Goal: Feedback & Contribution: Submit feedback/report problem

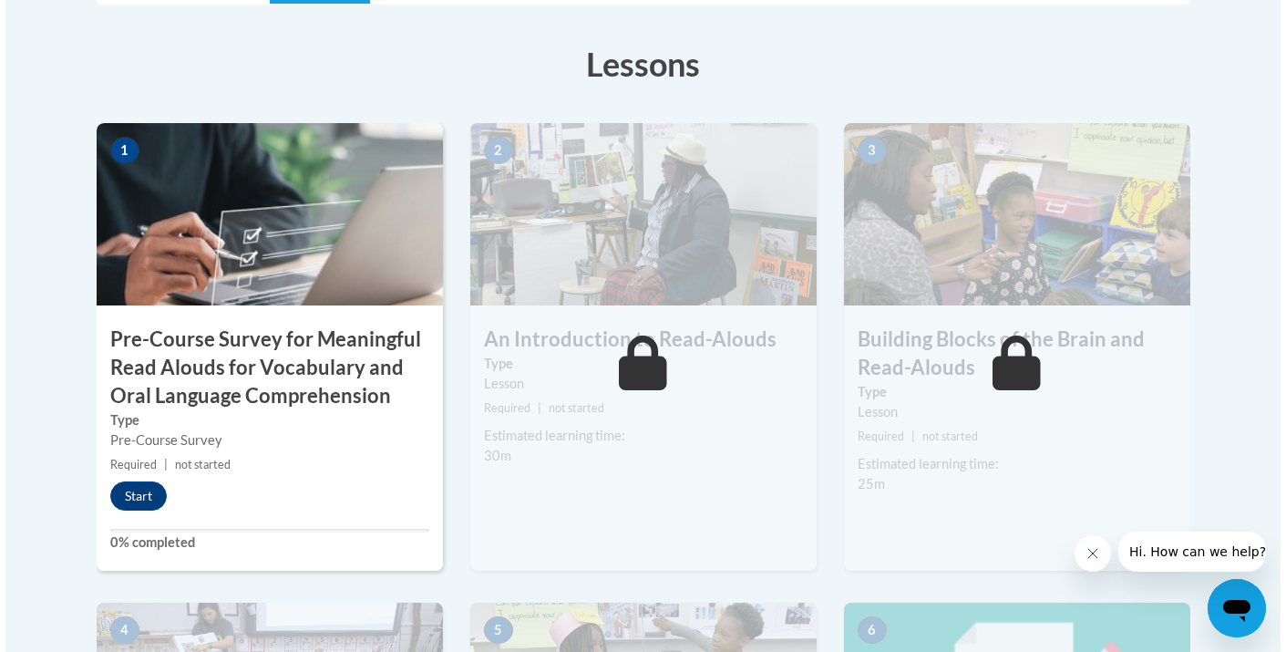
scroll to position [532, 0]
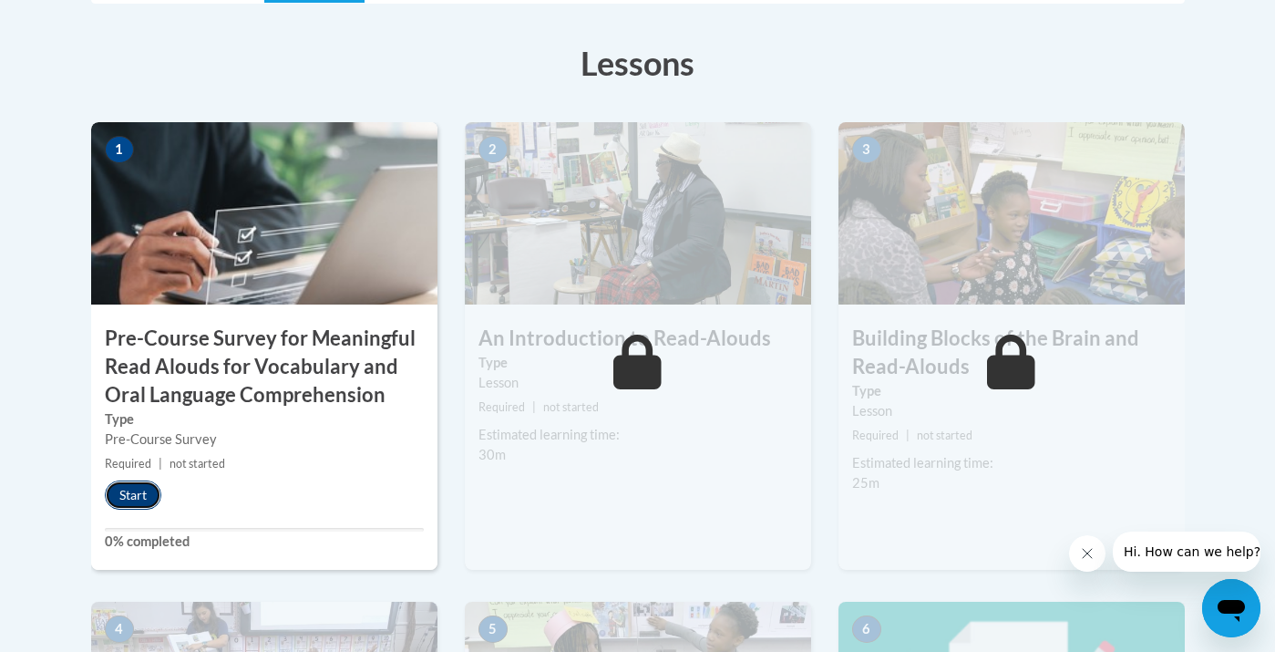
click at [137, 498] on button "Start" at bounding box center [133, 494] width 57 height 29
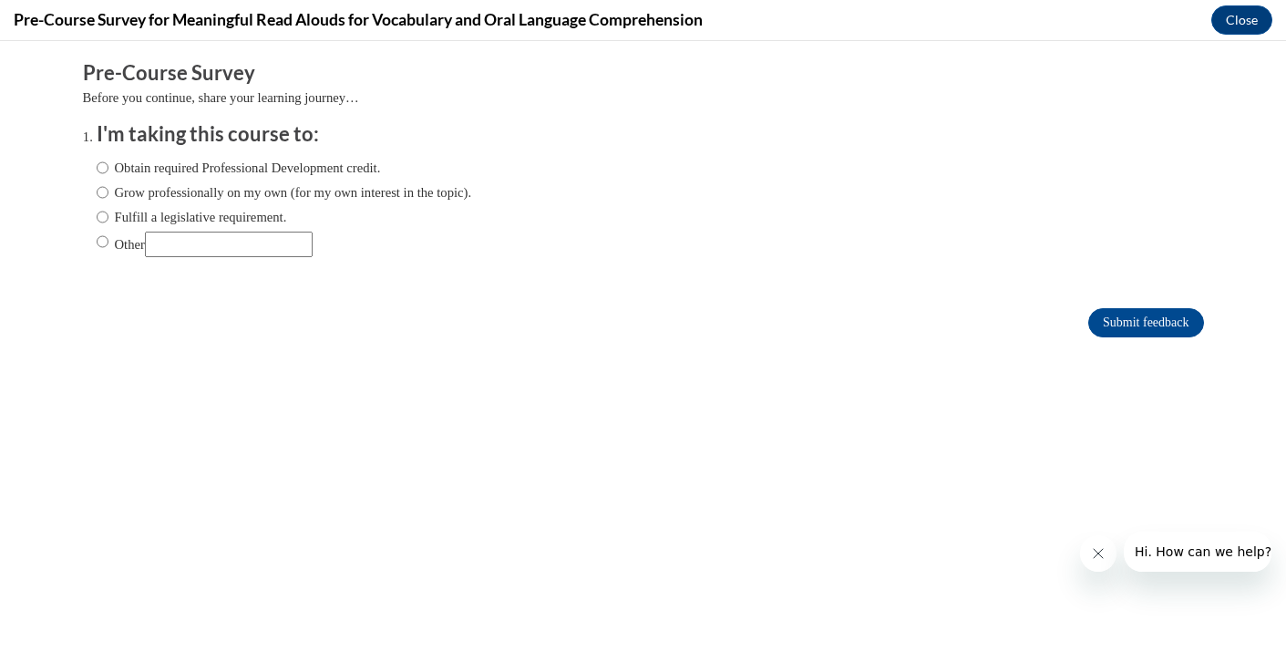
scroll to position [0, 0]
click at [188, 247] on input "Other" at bounding box center [229, 244] width 168 height 26
type input "college class requirement"
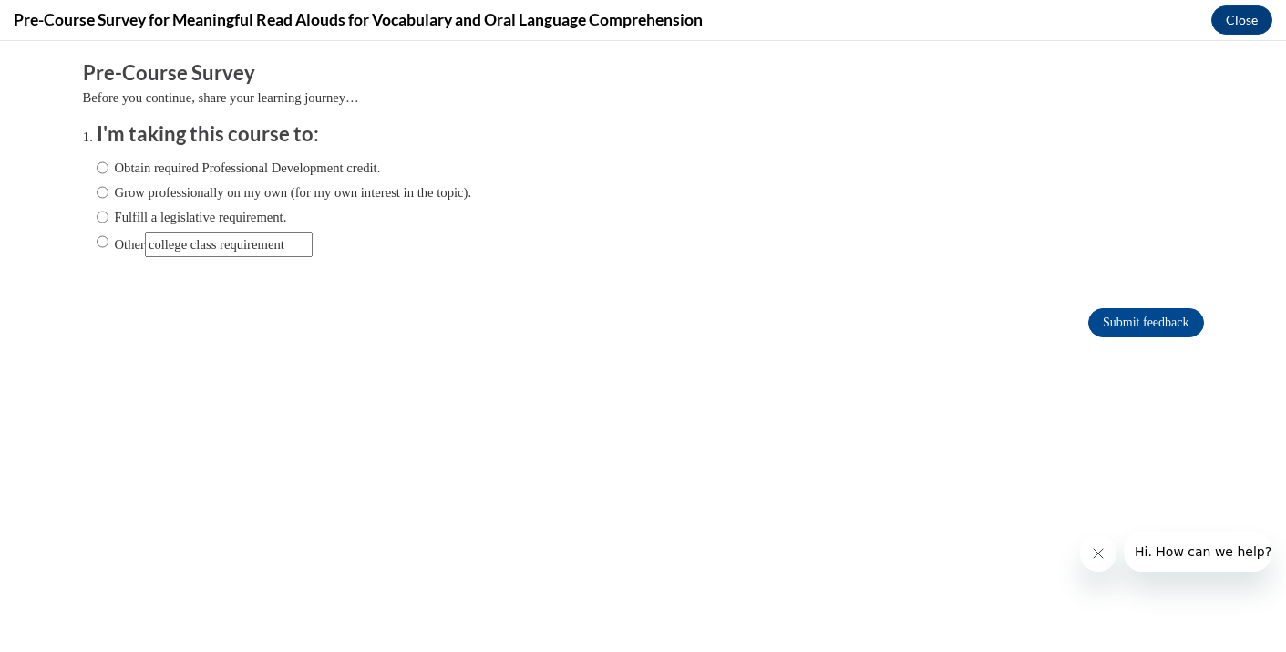
click at [303, 279] on ol "I'm taking this course to: Obtain required Professional Development credit. Gro…" at bounding box center [643, 202] width 1121 height 165
click at [105, 239] on input "Other" at bounding box center [103, 241] width 12 height 20
radio input "true"
click at [212, 255] on input "Other" at bounding box center [229, 244] width 168 height 26
click at [241, 247] on input "Other" at bounding box center [229, 244] width 168 height 26
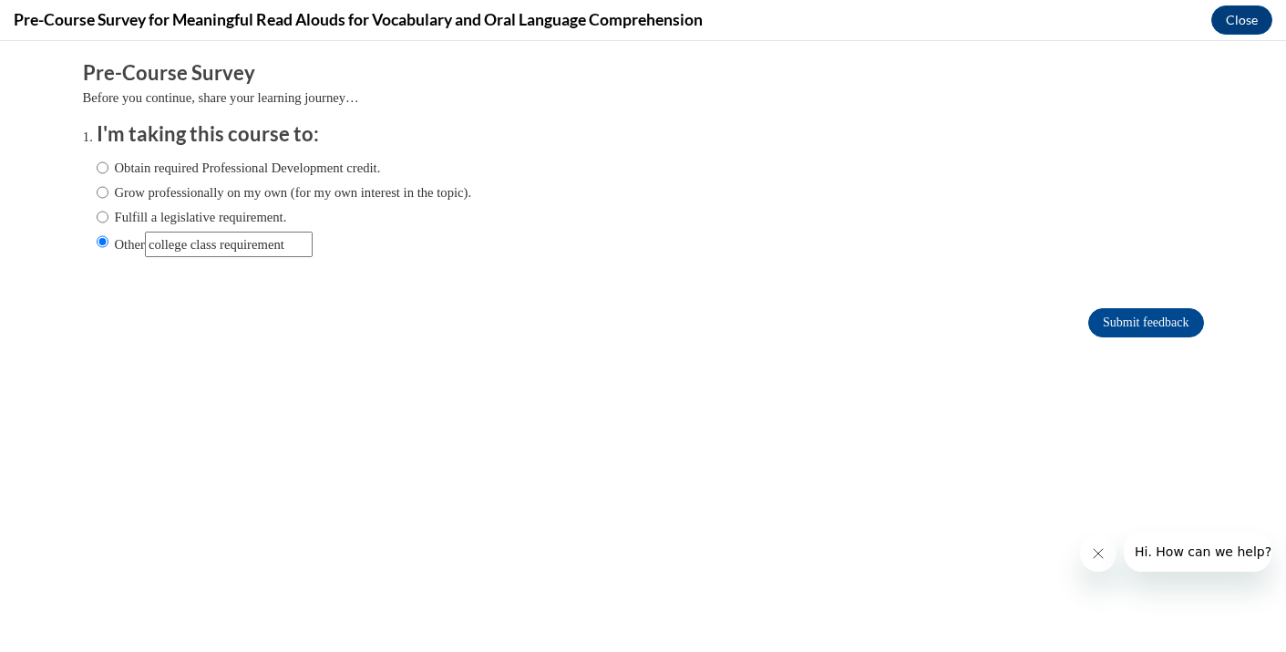
scroll to position [0, 5]
drag, startPoint x: 243, startPoint y: 247, endPoint x: 405, endPoint y: 250, distance: 161.3
click at [405, 250] on span "Other" at bounding box center [284, 244] width 375 height 26
click at [251, 251] on input "Other" at bounding box center [229, 244] width 168 height 26
click at [305, 248] on input "Other" at bounding box center [229, 244] width 168 height 26
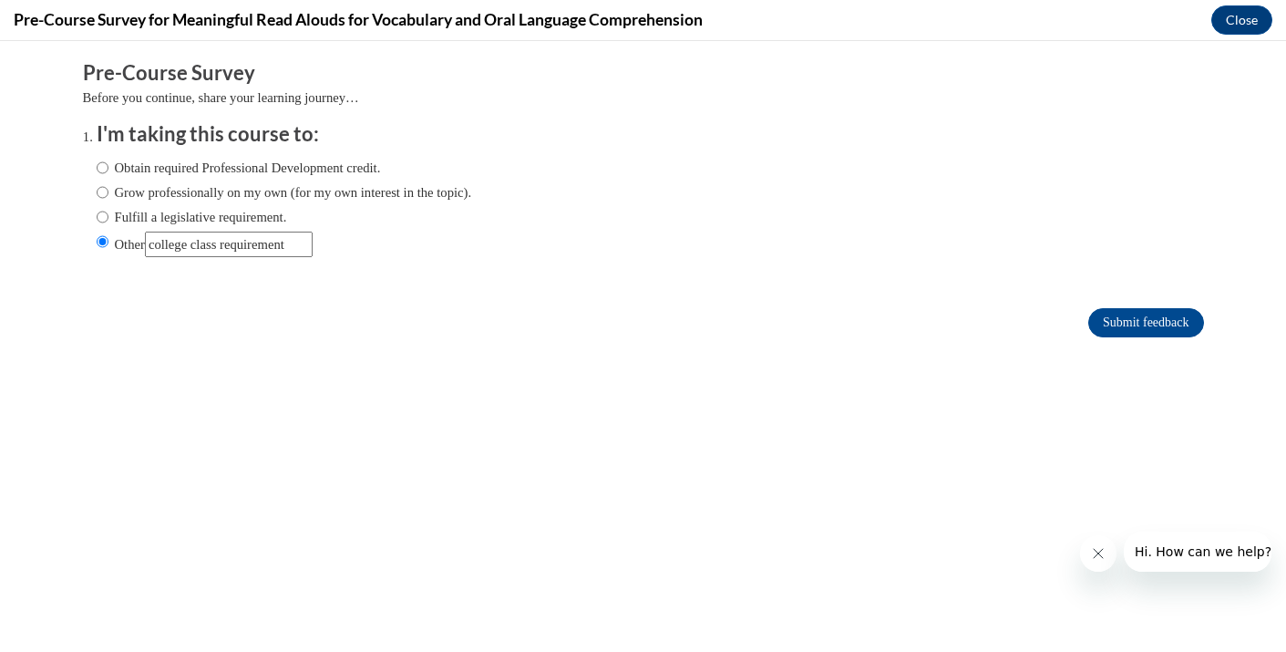
scroll to position [0, 10]
click at [234, 246] on input "Other" at bounding box center [229, 244] width 168 height 26
click at [268, 246] on input "Other" at bounding box center [229, 244] width 168 height 26
click at [306, 247] on input "Other" at bounding box center [229, 244] width 168 height 26
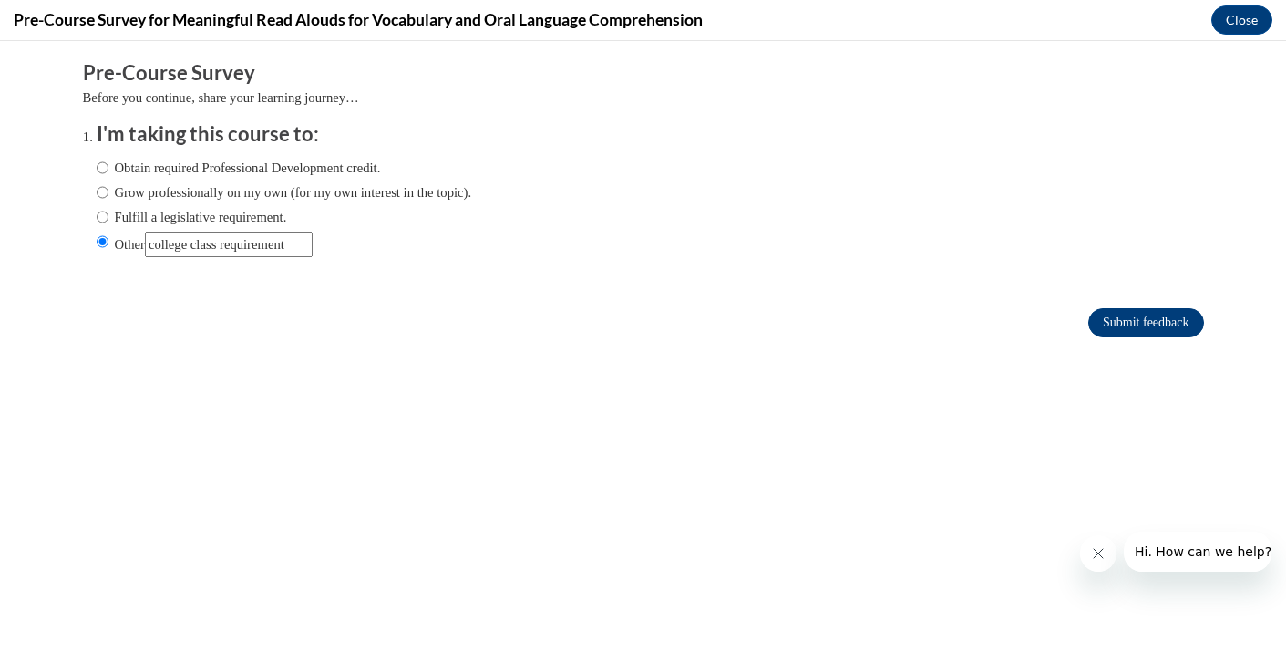
type input "college class requirement"
click at [1153, 321] on input "Submit feedback" at bounding box center [1145, 322] width 115 height 29
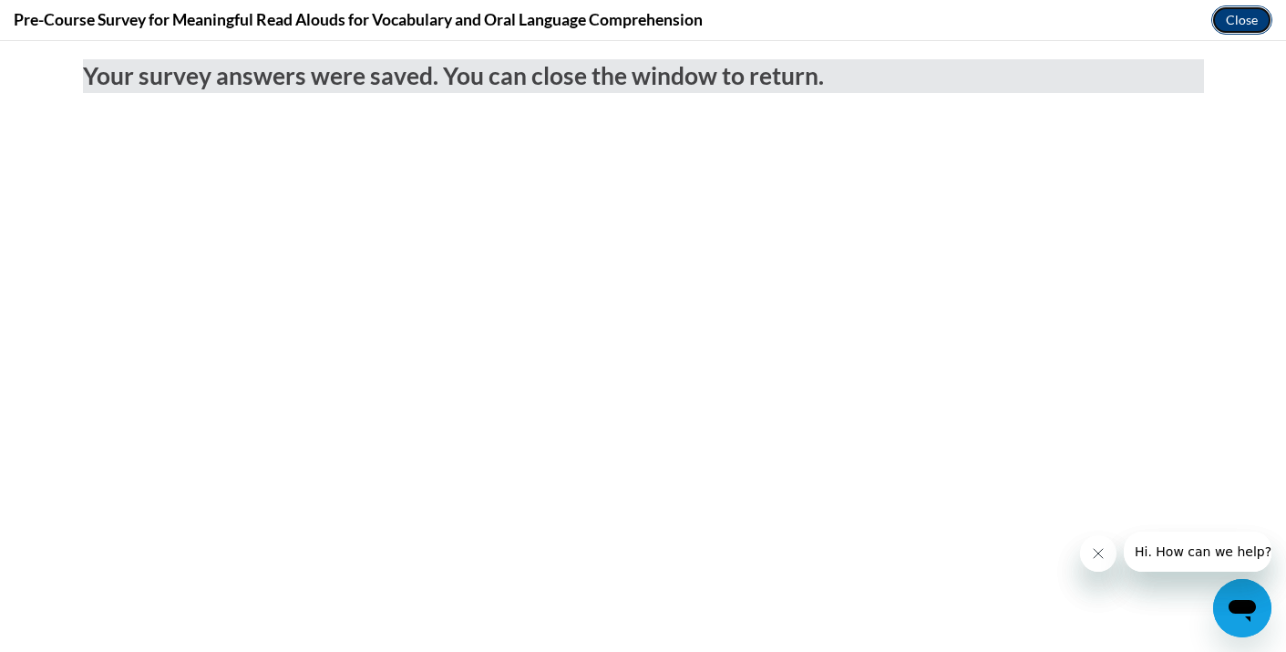
click at [1251, 11] on button "Close" at bounding box center [1241, 19] width 61 height 29
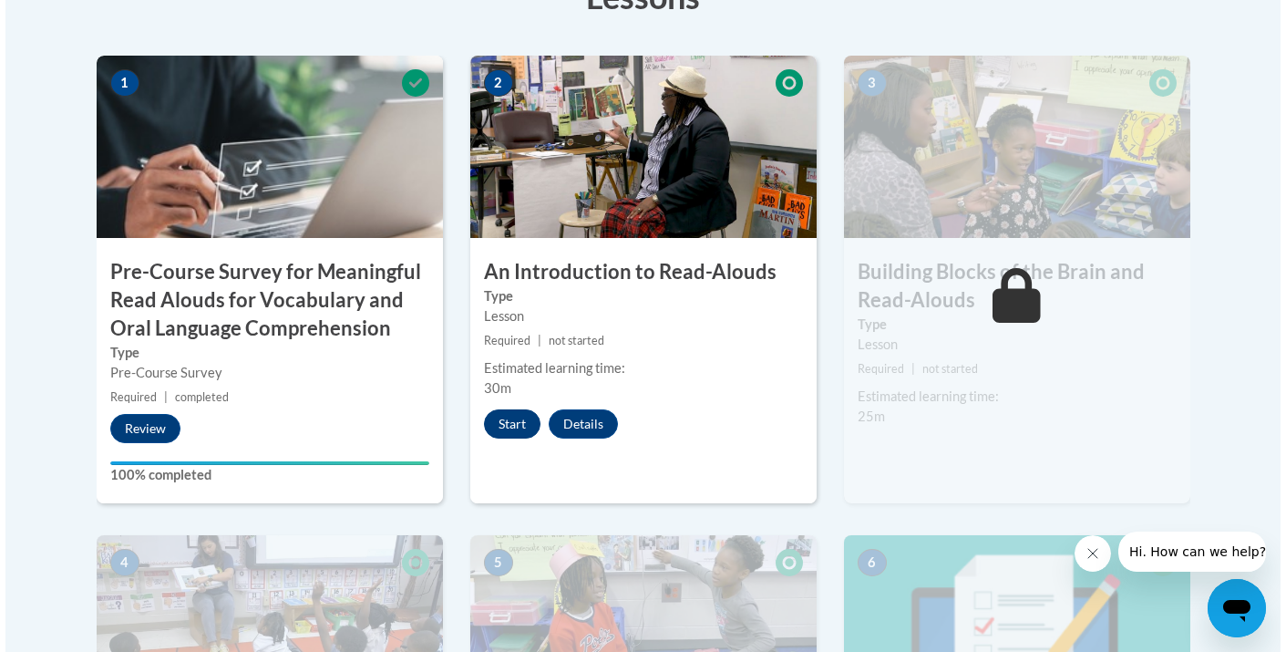
scroll to position [593, 0]
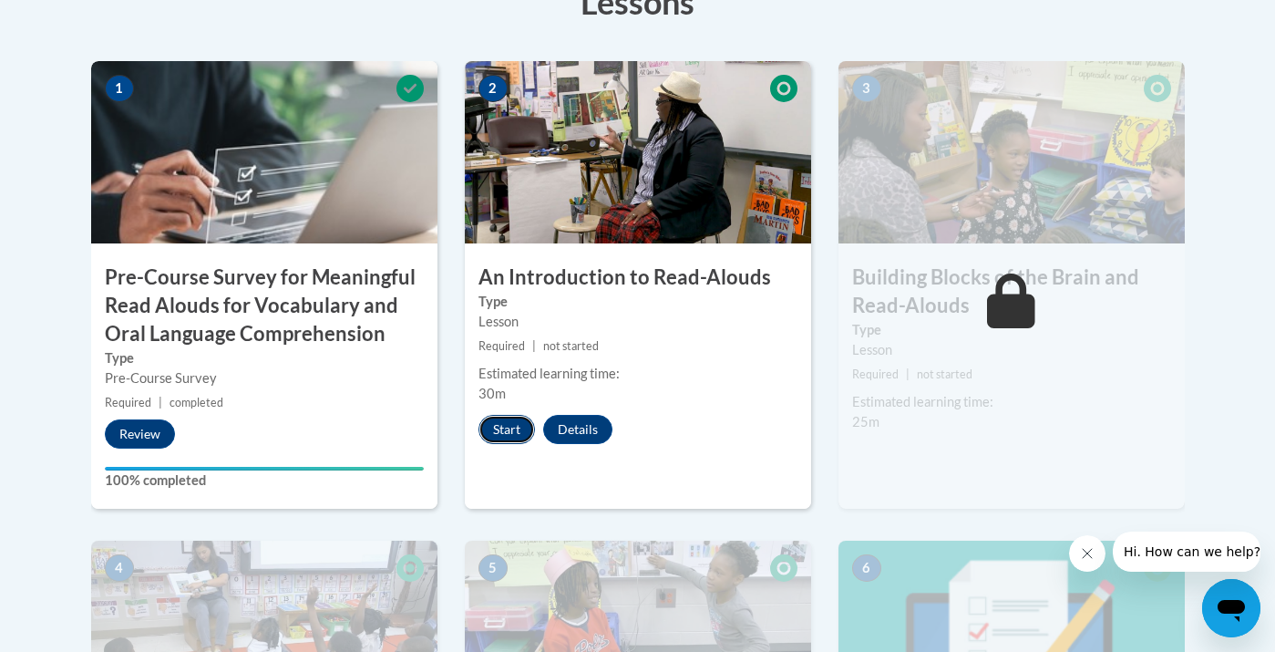
click at [508, 428] on button "Start" at bounding box center [506, 429] width 57 height 29
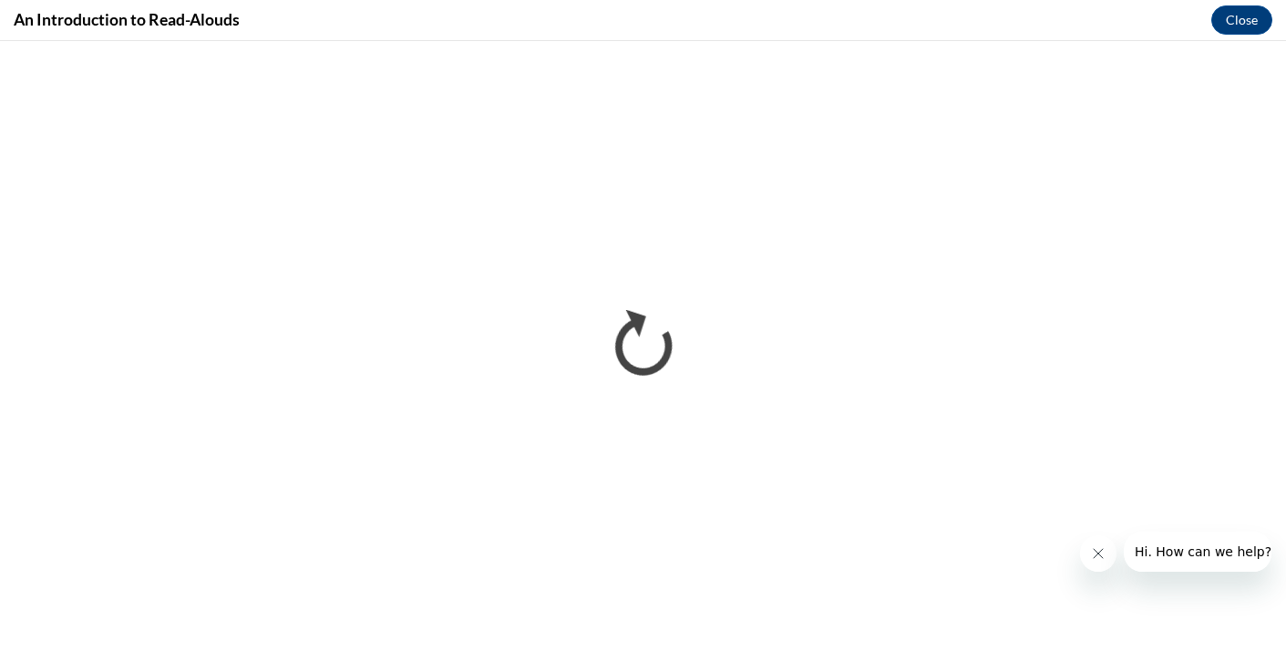
scroll to position [0, 0]
click at [1098, 554] on icon "Close message from company" at bounding box center [1098, 553] width 9 height 9
